Goal: Transaction & Acquisition: Purchase product/service

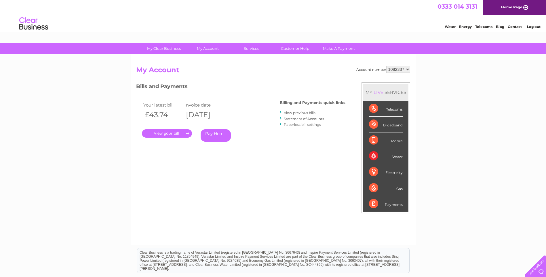
click at [215, 134] on link "Pay Here" at bounding box center [216, 135] width 30 height 12
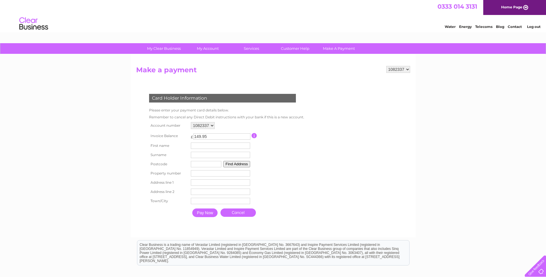
click at [218, 147] on input "text" at bounding box center [220, 146] width 59 height 6
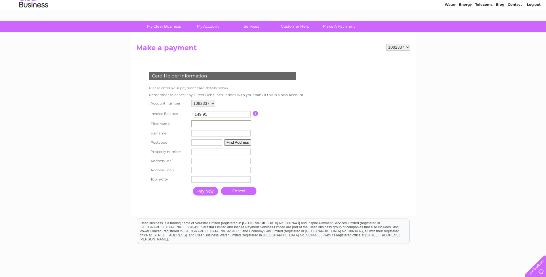
scroll to position [64, 0]
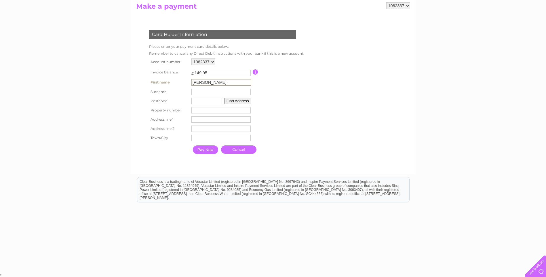
click at [216, 82] on input "JAMES" at bounding box center [221, 82] width 60 height 7
type input "JAMES"
click at [195, 91] on input "text" at bounding box center [220, 92] width 59 height 6
type input "Brydon"
type input "EH4 5AG"
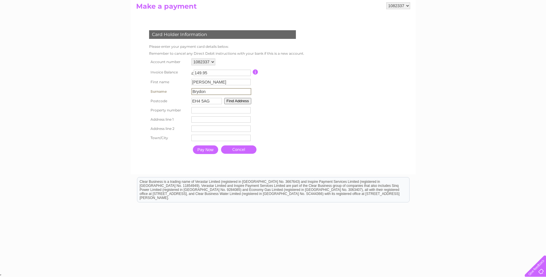
type input "147 main street"
type input "davidsons mains"
type input "Edinburgh"
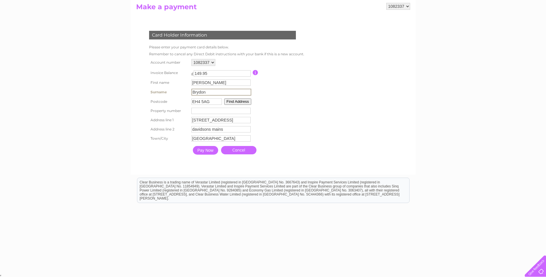
click at [204, 148] on input "Pay Now" at bounding box center [205, 150] width 25 height 9
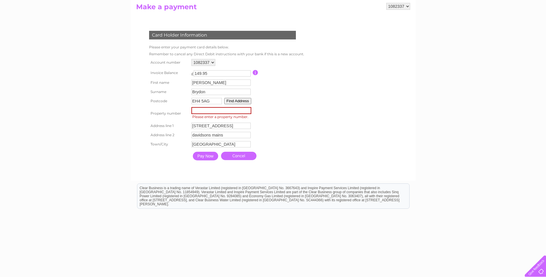
click at [215, 110] on input "number" at bounding box center [221, 110] width 60 height 7
type input "147"
click at [208, 155] on input "Pay Now" at bounding box center [205, 156] width 25 height 9
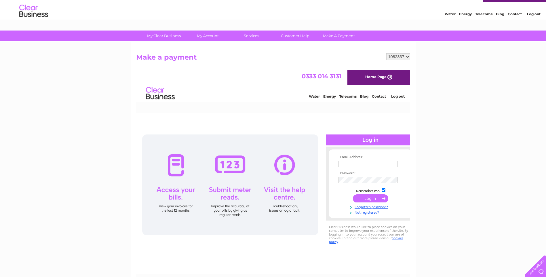
scroll to position [0, 0]
type input "Jim.brydon@jbcontracts.co.uk"
click at [369, 199] on input "submit" at bounding box center [370, 198] width 35 height 8
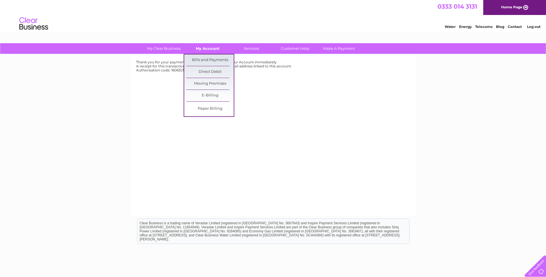
click at [211, 48] on link "My Account" at bounding box center [208, 48] width 48 height 11
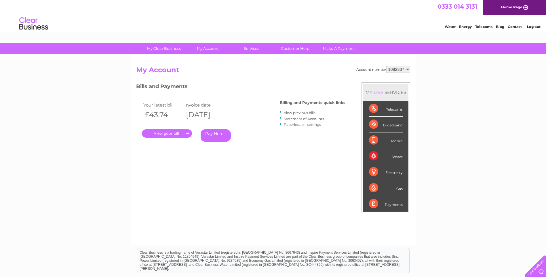
click at [295, 113] on link "View previous bills" at bounding box center [300, 113] width 32 height 4
